Goal: Task Accomplishment & Management: Use online tool/utility

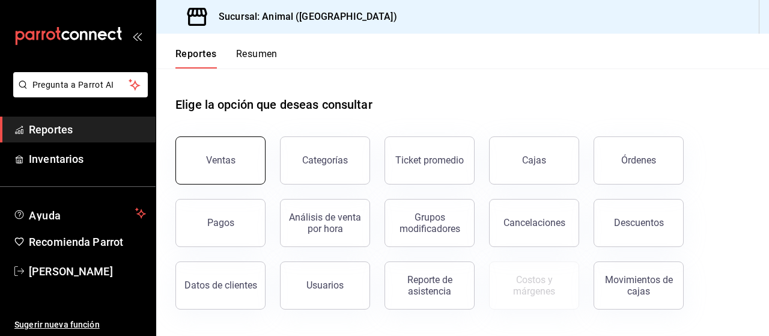
click at [214, 157] on div "Ventas" at bounding box center [220, 159] width 29 height 11
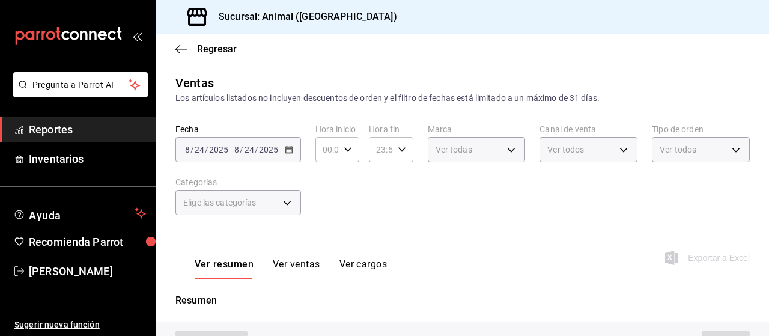
type input "PARROT,UBER_EATS,RAPPI,DIDI_FOOD,ONLINE"
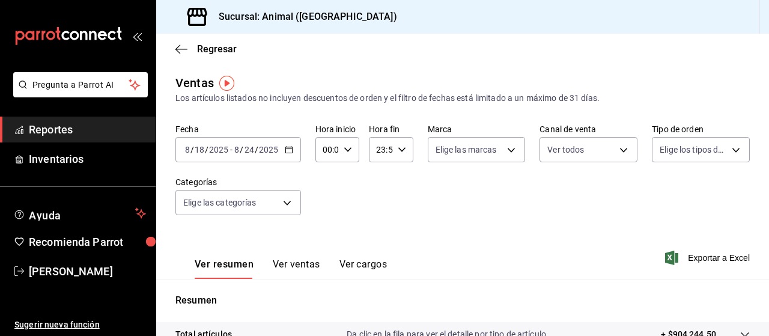
click at [287, 151] on icon "button" at bounding box center [289, 149] width 8 height 8
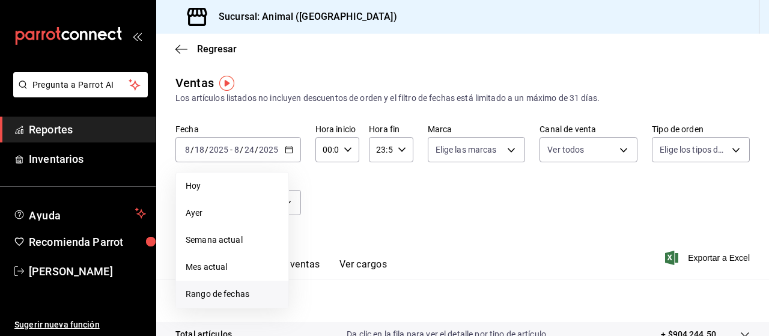
click at [199, 290] on span "Rango de fechas" at bounding box center [232, 294] width 93 height 13
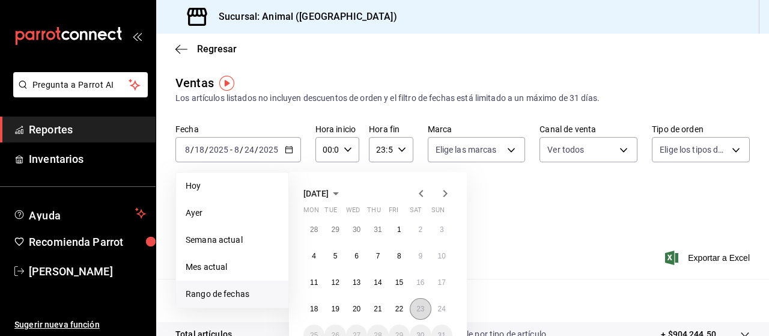
click at [422, 311] on abbr "23" at bounding box center [420, 308] width 8 height 8
click at [440, 310] on abbr "24" at bounding box center [442, 308] width 8 height 8
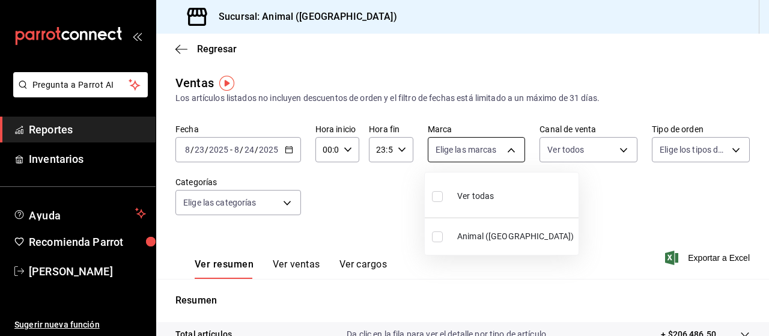
click at [509, 148] on body "Pregunta a Parrot AI Reportes Inventarios Ayuda Recomienda Parrot [PERSON_NAME]…" at bounding box center [384, 168] width 769 height 336
click at [434, 198] on input "checkbox" at bounding box center [437, 196] width 11 height 11
checkbox input "true"
type input "96838179-8fbb-4073-aae3-1789726318c8"
checkbox input "true"
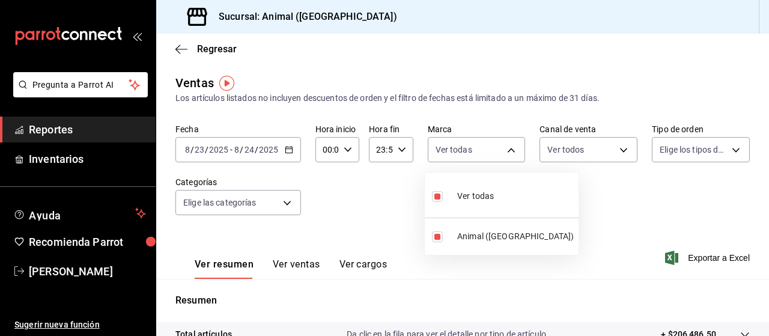
click at [618, 152] on div at bounding box center [384, 168] width 769 height 336
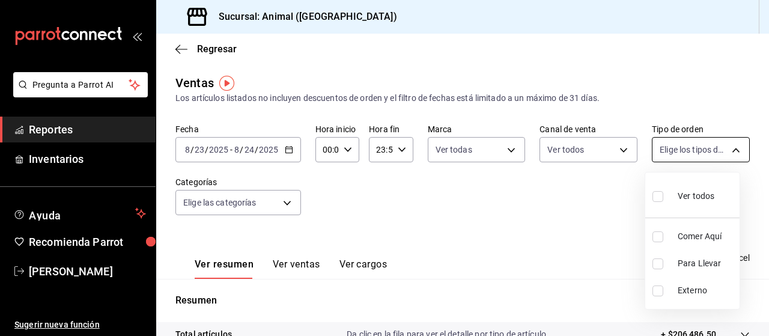
click at [728, 151] on body "Pregunta a Parrot AI Reportes Inventarios Ayuda Recomienda Parrot [PERSON_NAME]…" at bounding box center [384, 168] width 769 height 336
click at [661, 194] on input "checkbox" at bounding box center [657, 196] width 11 height 11
checkbox input "true"
type input "89cc3392-1a89-49ed-91c4-e66ea58282e1,025cf6ae-25b7-4698-bb98-3d77af74a196,EXTER…"
checkbox input "true"
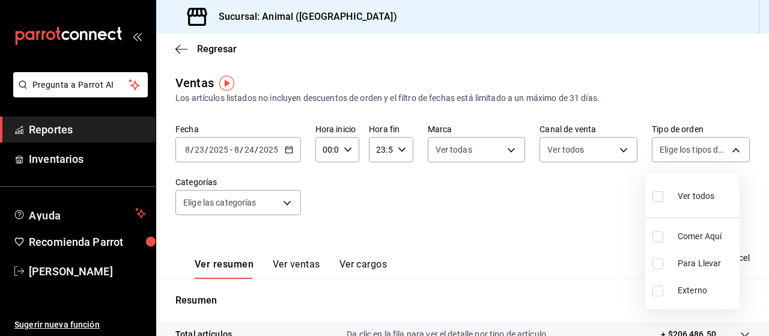
checkbox input "true"
drag, startPoint x: 285, startPoint y: 204, endPoint x: 311, endPoint y: 234, distance: 40.0
click at [311, 234] on div at bounding box center [384, 168] width 769 height 336
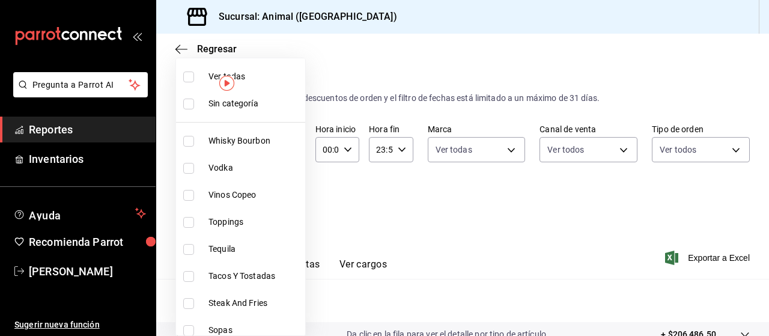
click at [283, 201] on body "Pregunta a Parrot AI Reportes Inventarios Ayuda Recomienda Parrot [PERSON_NAME]…" at bounding box center [384, 168] width 769 height 336
click at [193, 80] on input "checkbox" at bounding box center [188, 76] width 11 height 11
checkbox input "true"
type input "696422f3-042f-4992-a796-20cec1d2addd,ab2f2cdd-2d2d-455a-bd59-969ed93fbee5,5744a…"
checkbox input "true"
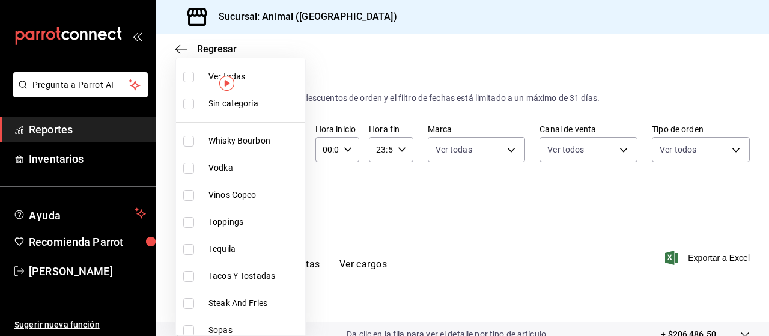
checkbox input "true"
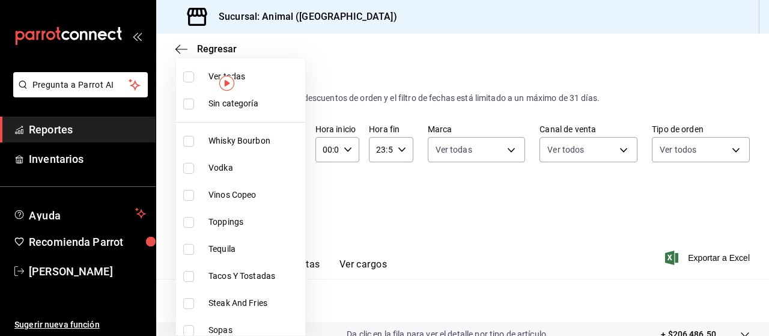
checkbox input "true"
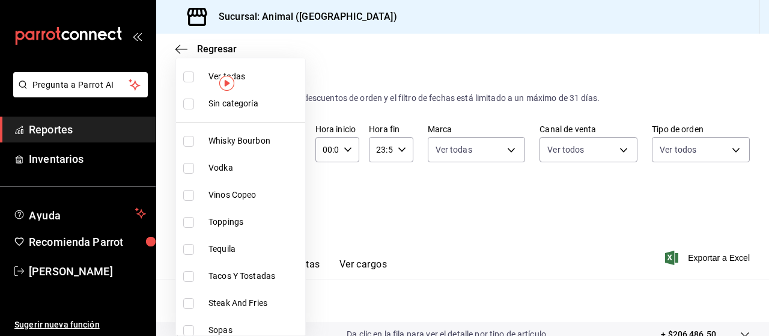
checkbox input "true"
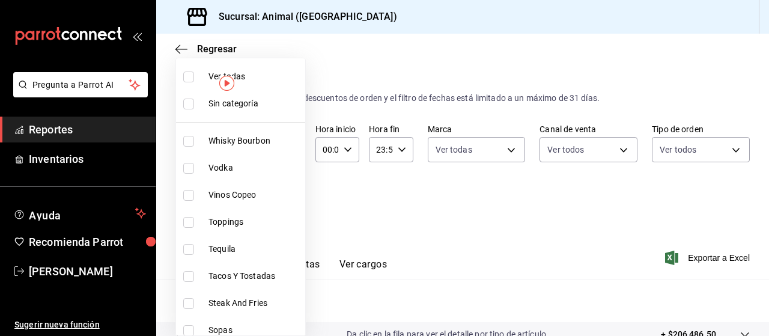
checkbox input "true"
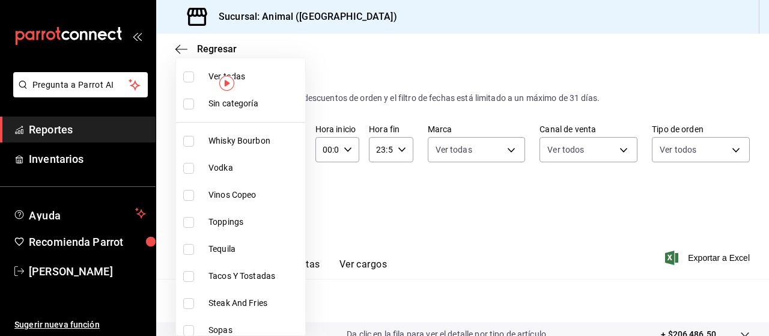
checkbox input "true"
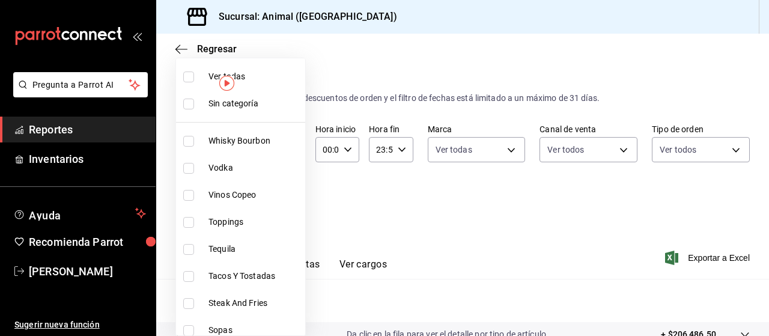
checkbox input "true"
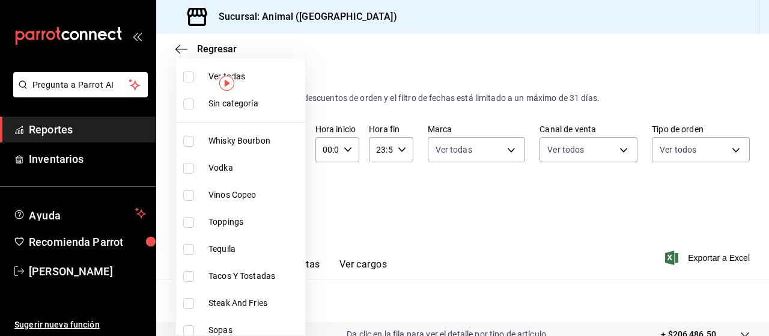
checkbox input "true"
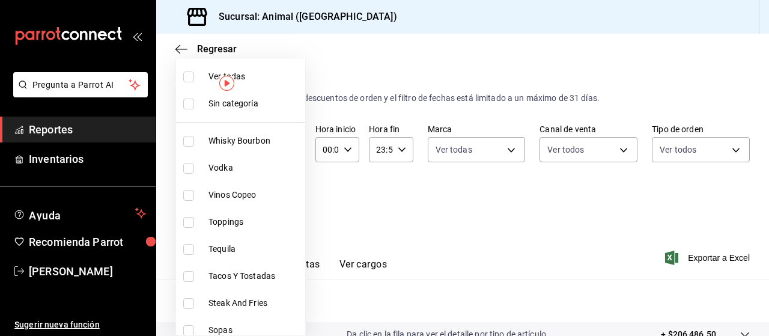
checkbox input "true"
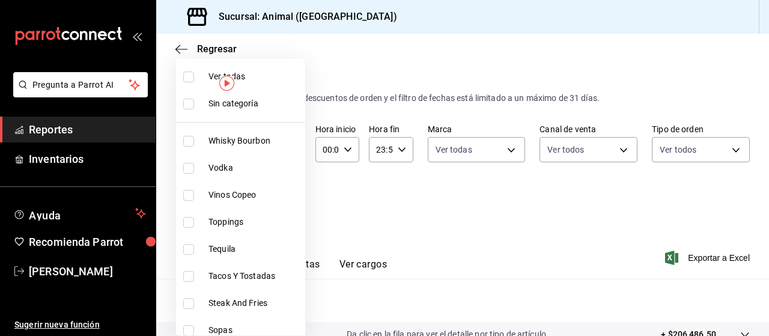
checkbox input "true"
click at [368, 223] on div at bounding box center [384, 168] width 769 height 336
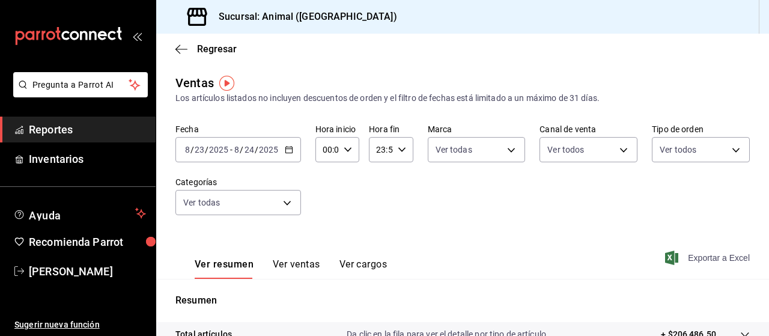
click at [710, 258] on span "Exportar a Excel" at bounding box center [708, 257] width 82 height 14
click at [287, 155] on div "[DATE] [DATE] - [DATE] [DATE]" at bounding box center [237, 149] width 125 height 25
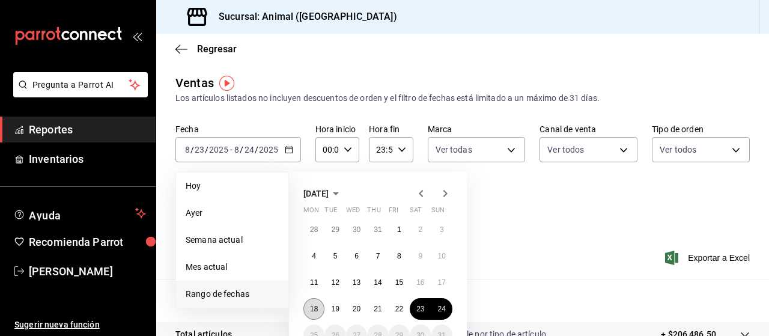
click at [317, 310] on abbr "18" at bounding box center [314, 308] width 8 height 8
click at [447, 312] on button "24" at bounding box center [441, 309] width 21 height 22
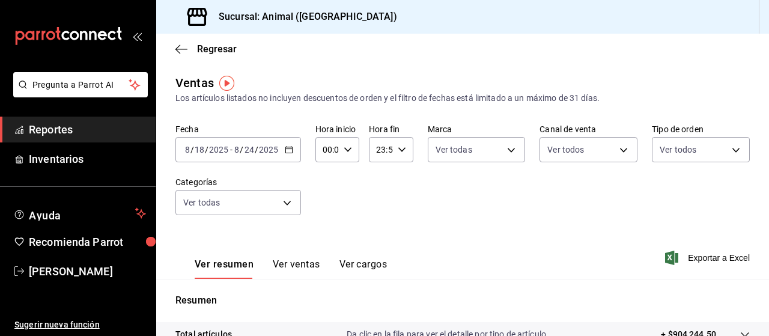
click at [288, 151] on icon "button" at bounding box center [289, 149] width 8 height 8
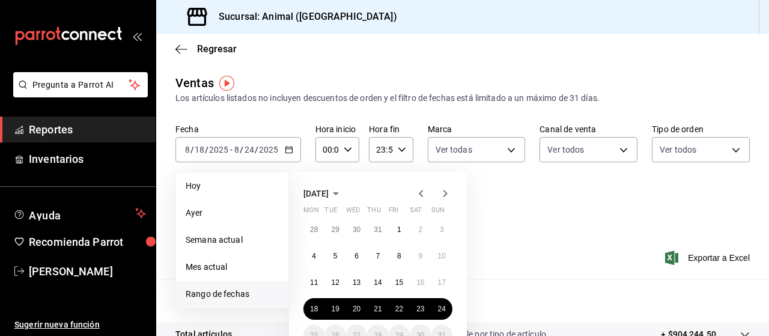
click at [213, 295] on span "Rango de fechas" at bounding box center [232, 294] width 93 height 13
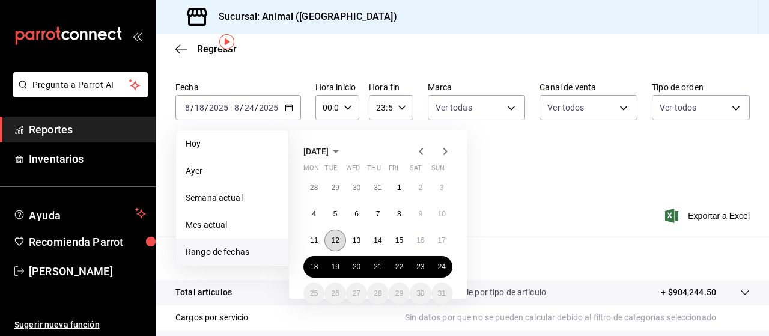
scroll to position [41, 0]
click at [313, 266] on abbr "18" at bounding box center [314, 267] width 8 height 8
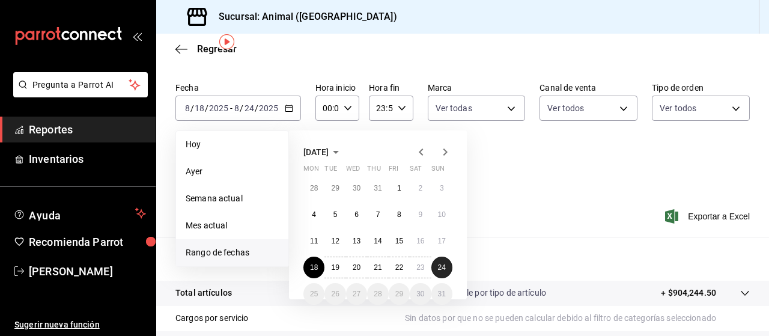
click at [443, 267] on abbr "24" at bounding box center [442, 267] width 8 height 8
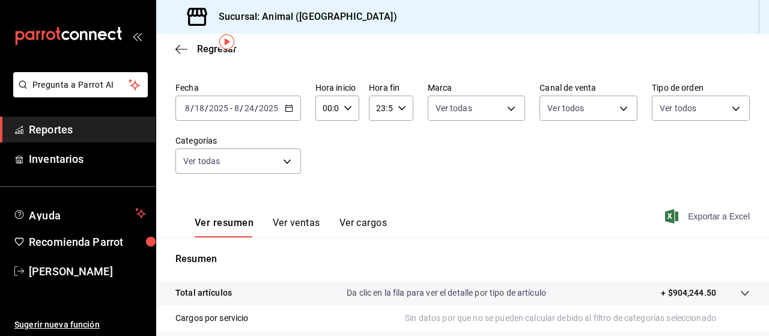
click at [714, 222] on span "Exportar a Excel" at bounding box center [708, 216] width 82 height 14
